Goal: Check status: Check status

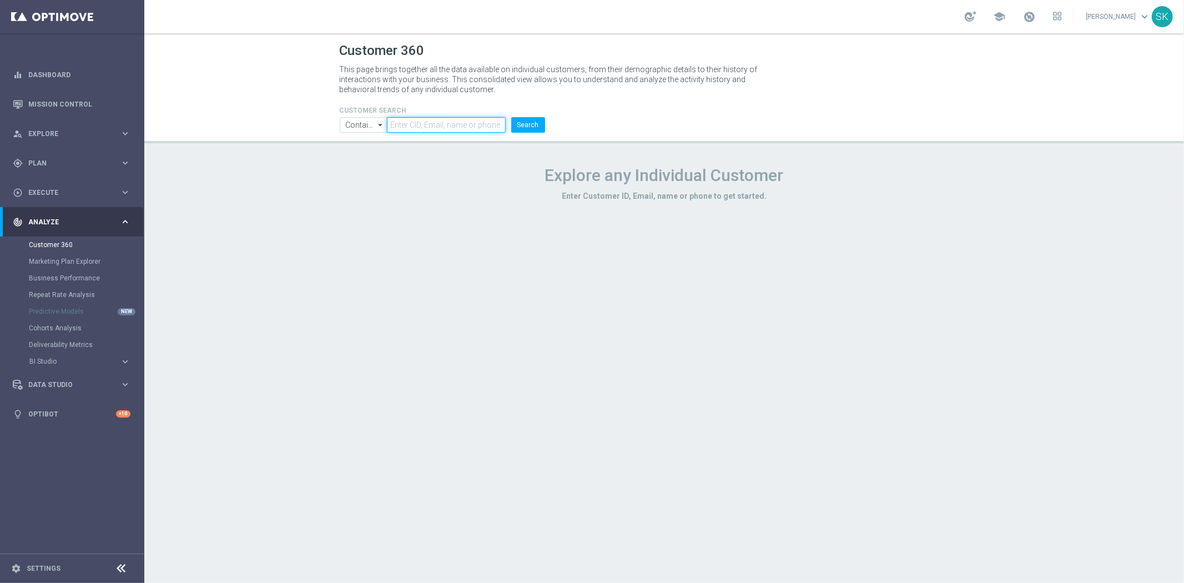
click at [395, 126] on input "text" at bounding box center [446, 125] width 118 height 16
paste input "2961127"
click at [521, 127] on button "Search" at bounding box center [528, 125] width 34 height 16
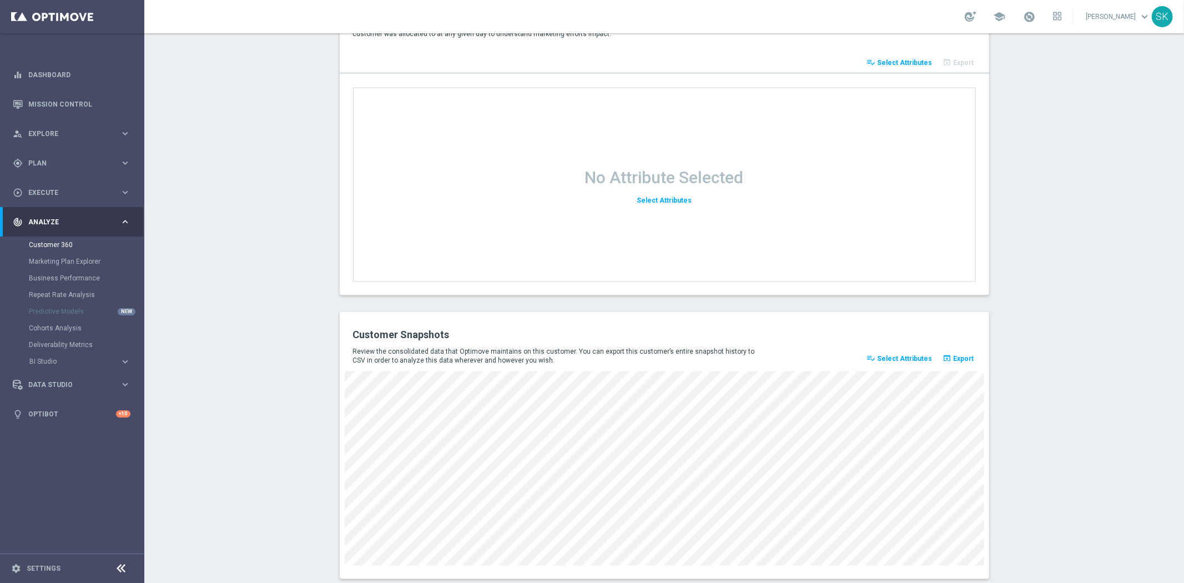
scroll to position [1341, 0]
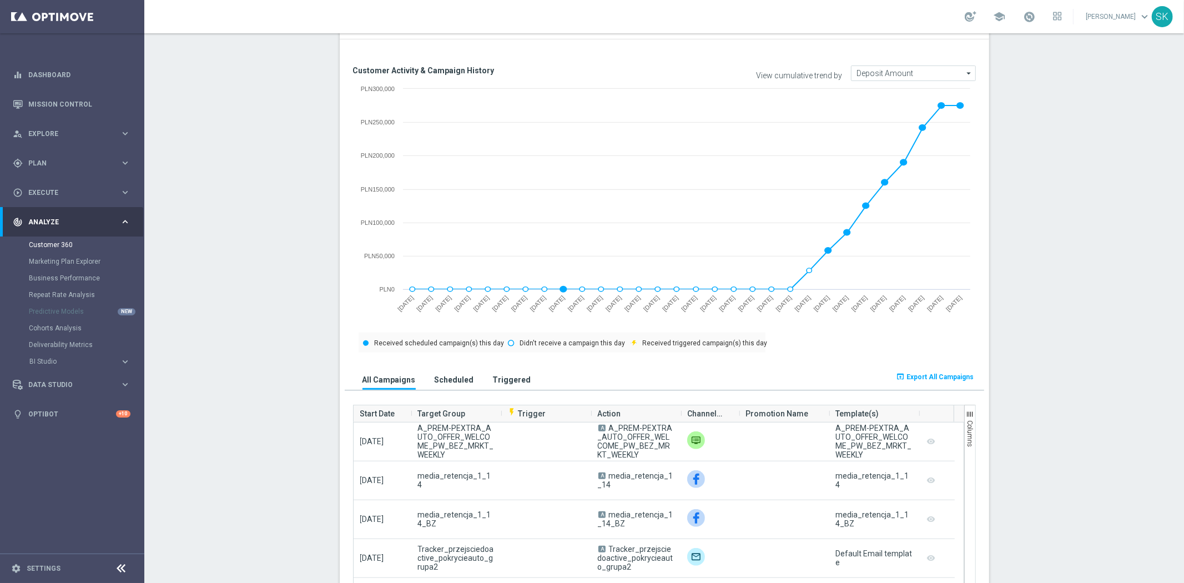
scroll to position [0, 0]
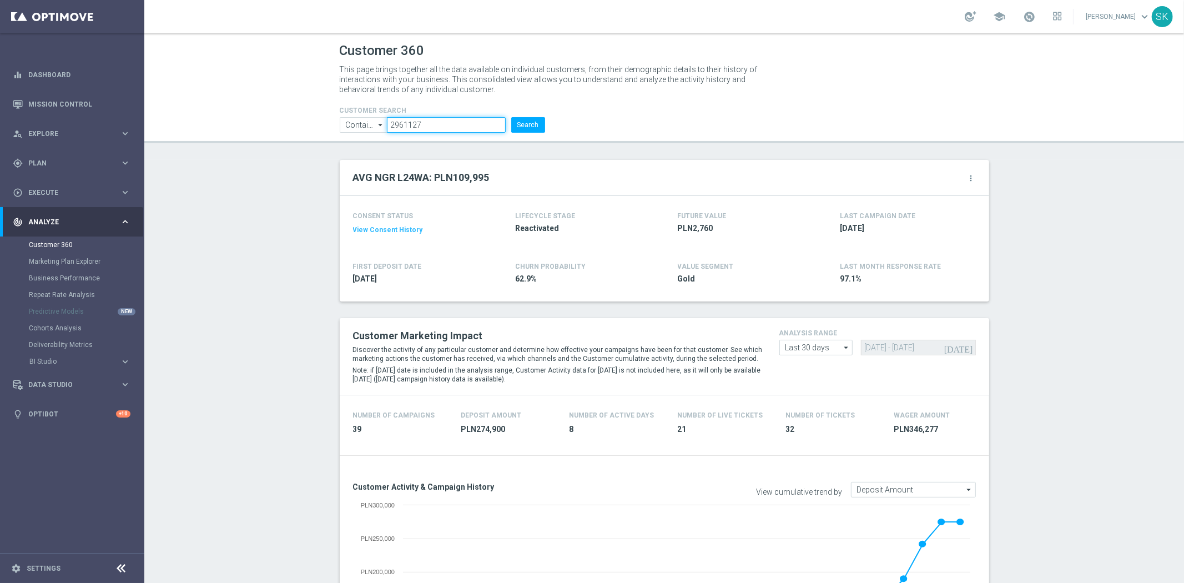
drag, startPoint x: 345, startPoint y: 129, endPoint x: 336, endPoint y: 129, distance: 8.9
click at [337, 129] on ul "Contains Contains arrow_drop_down Show Selected 0 of NaN Contains Equals" at bounding box center [442, 125] width 211 height 16
paste input "904945"
type input "904945"
click at [529, 121] on button "Search" at bounding box center [528, 125] width 34 height 16
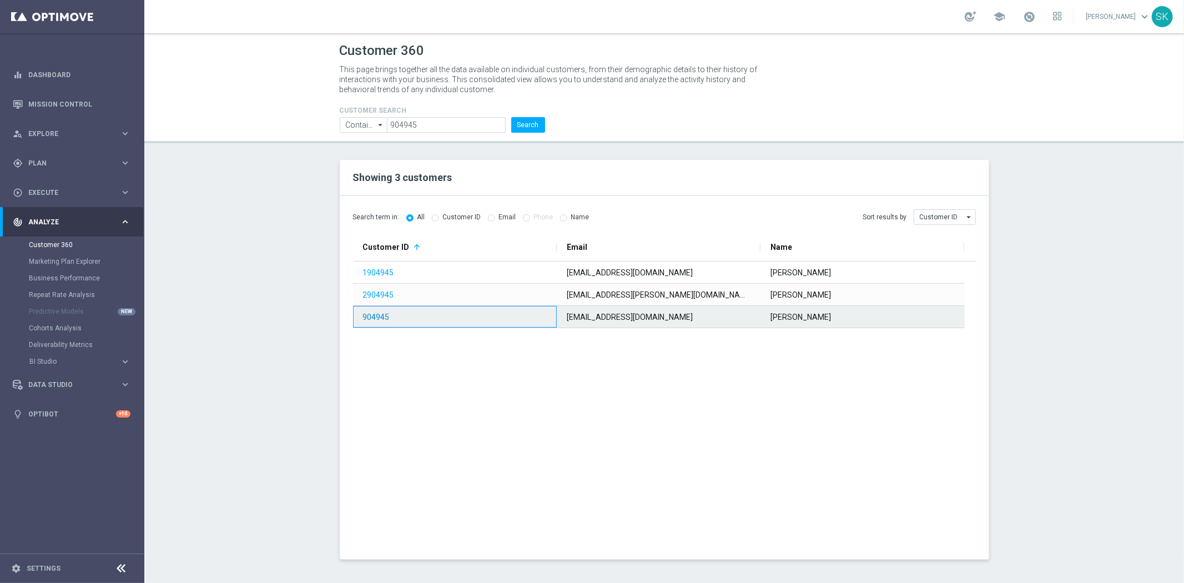
click at [379, 319] on link "904945" at bounding box center [376, 316] width 27 height 9
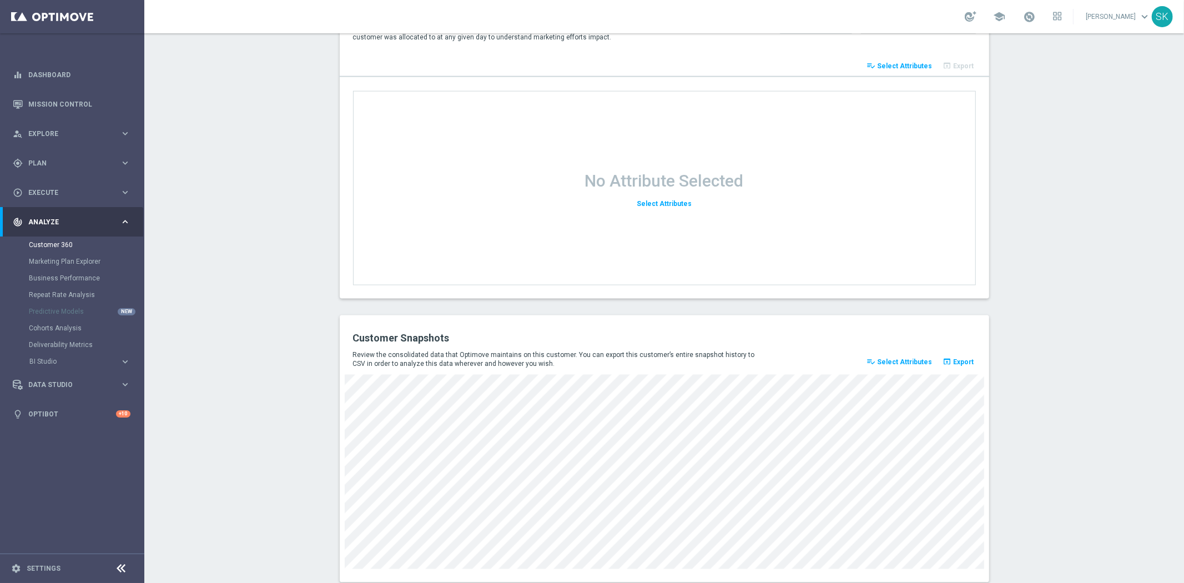
scroll to position [1341, 0]
